Goal: Transaction & Acquisition: Purchase product/service

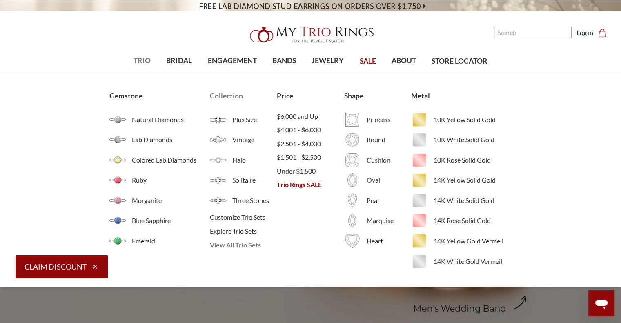
click at [217, 245] on span "View All Trio Sets" at bounding box center [243, 245] width 67 height 10
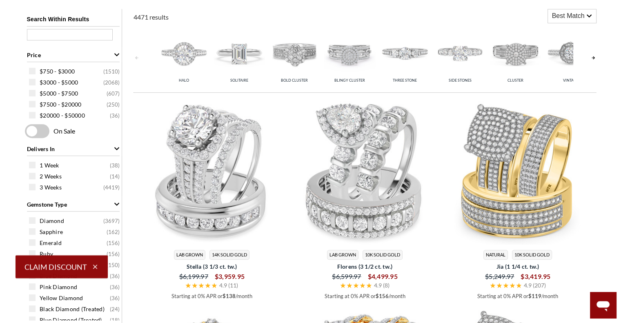
scroll to position [342, 0]
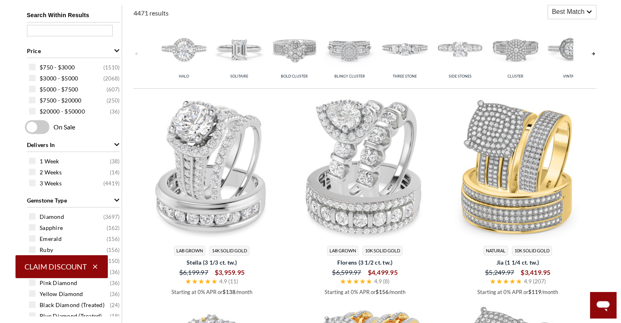
click at [584, 11] on span "Best Match" at bounding box center [568, 12] width 33 height 10
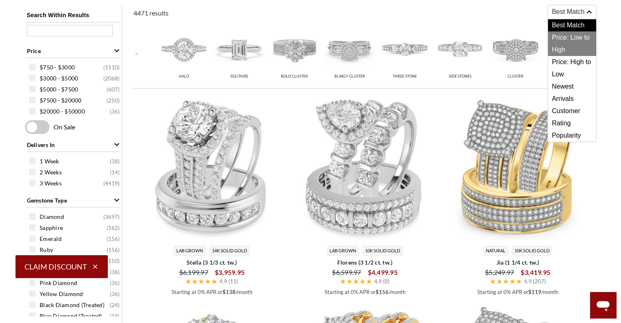
click at [570, 44] on span "Price: Low to High" at bounding box center [572, 43] width 48 height 25
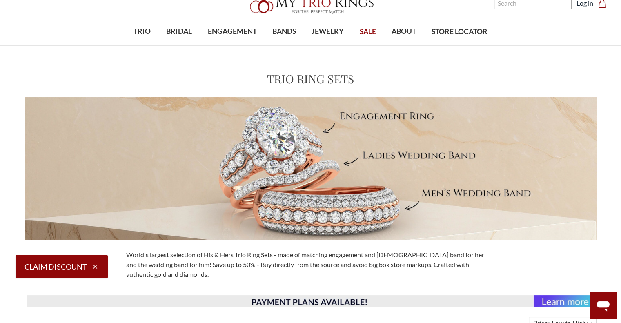
scroll to position [42, 0]
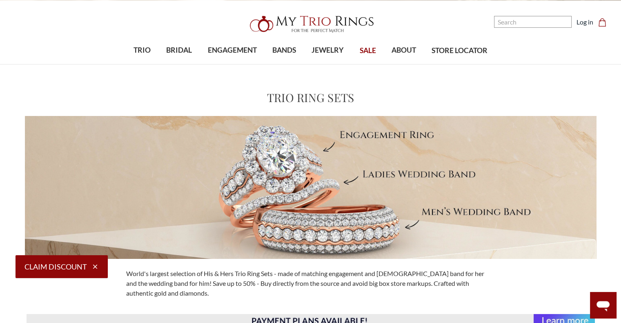
scroll to position [8, 0]
